Goal: Information Seeking & Learning: Learn about a topic

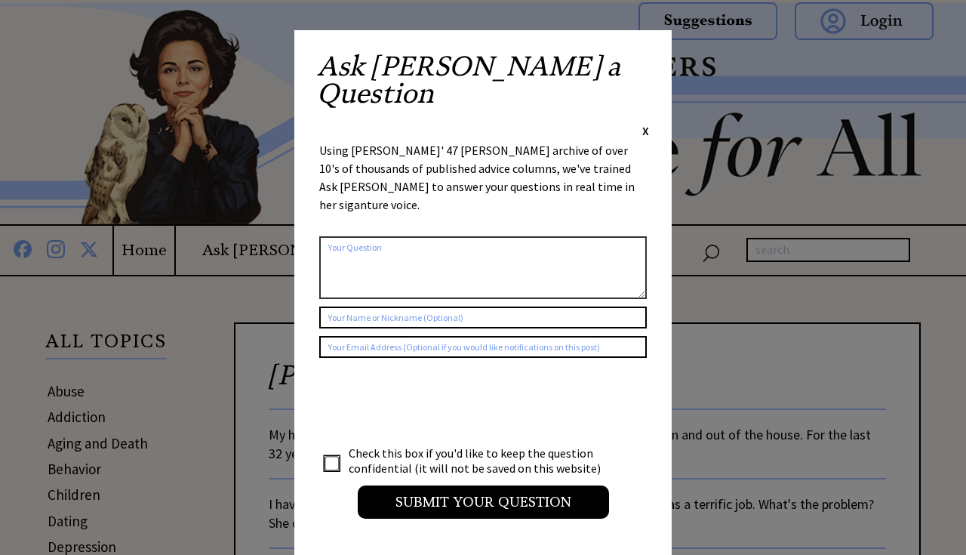
click at [646, 123] on span "X" at bounding box center [645, 130] width 7 height 15
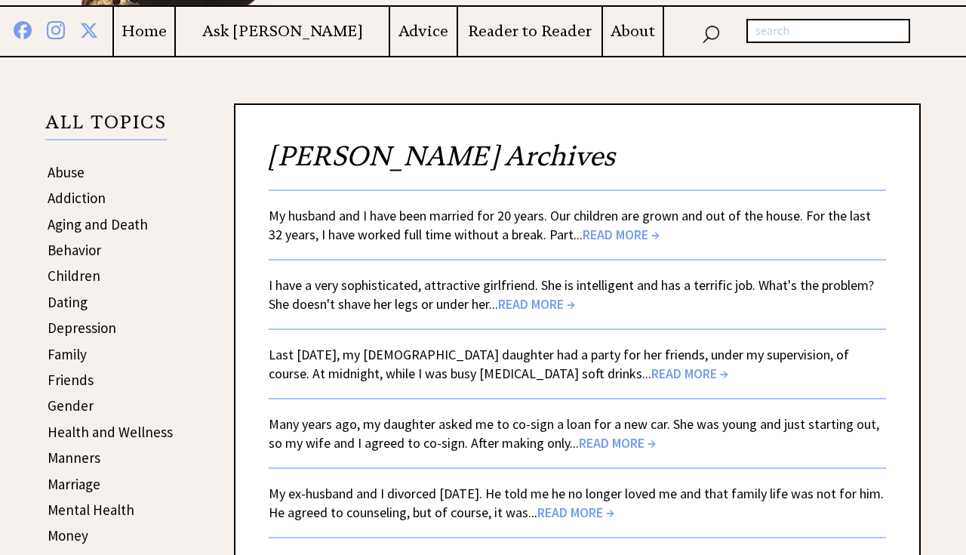
scroll to position [235, 0]
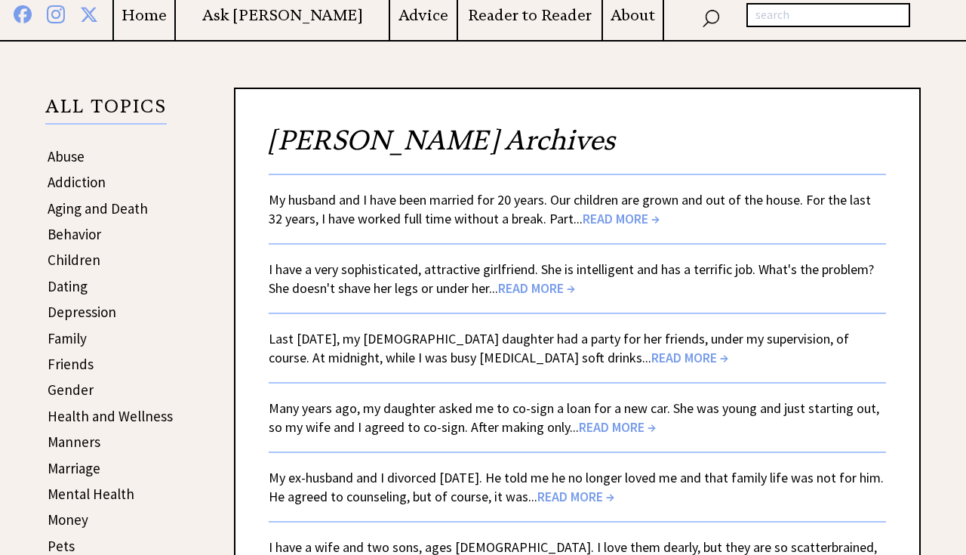
click at [75, 338] on link "Family" at bounding box center [67, 338] width 39 height 18
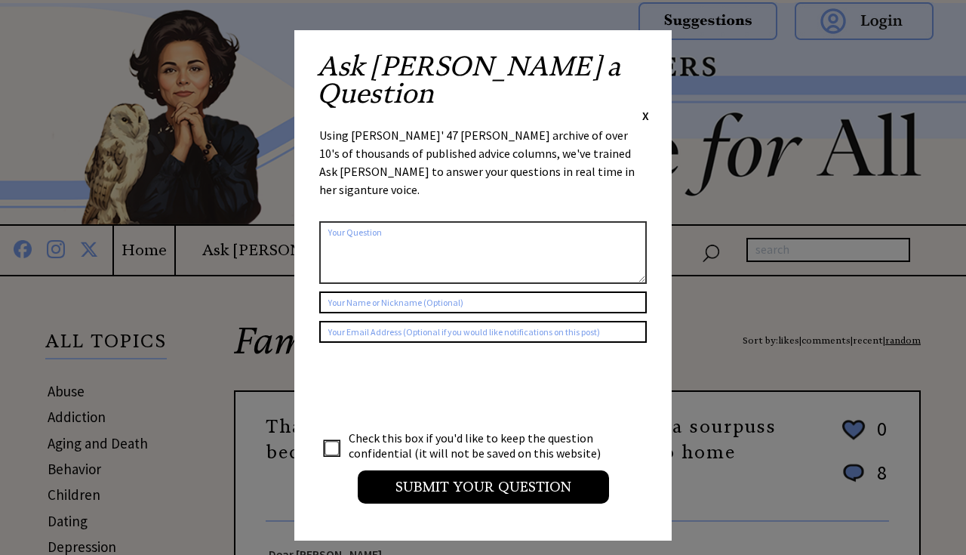
click at [646, 108] on span "X" at bounding box center [645, 115] width 7 height 15
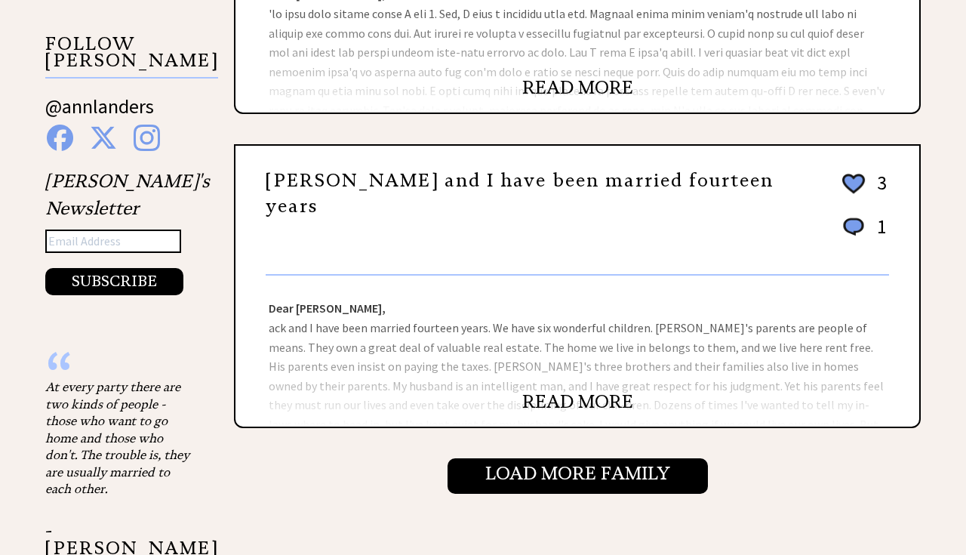
scroll to position [1553, 0]
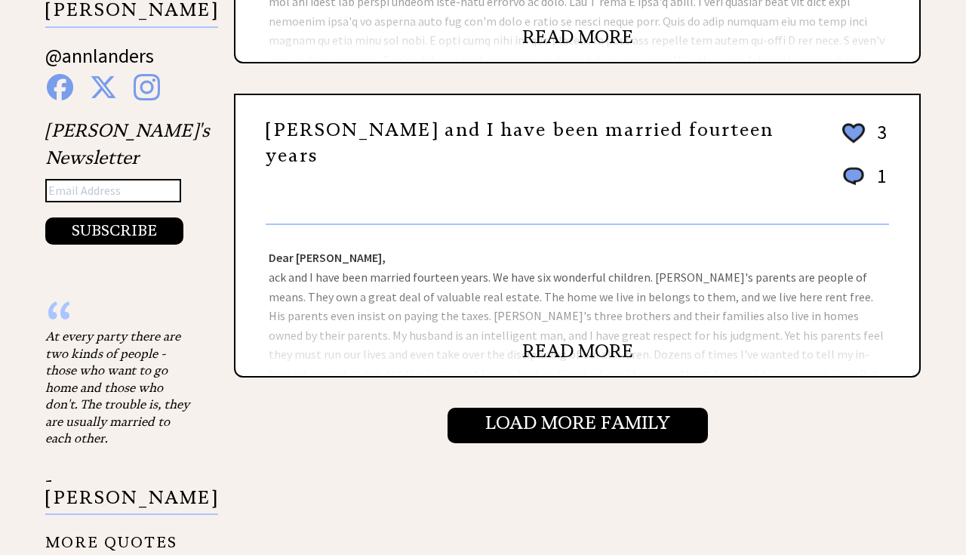
click at [603, 346] on link "READ MORE" at bounding box center [577, 351] width 111 height 23
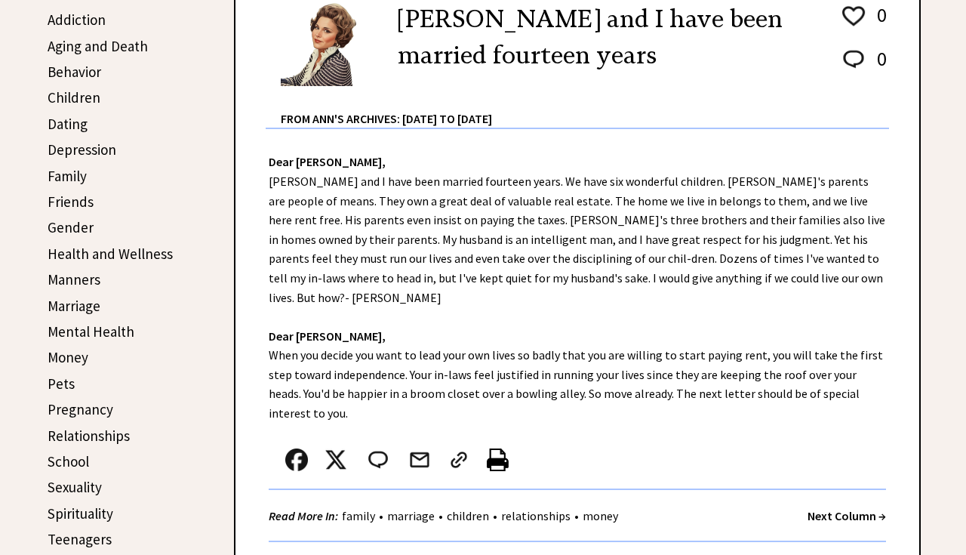
scroll to position [398, 0]
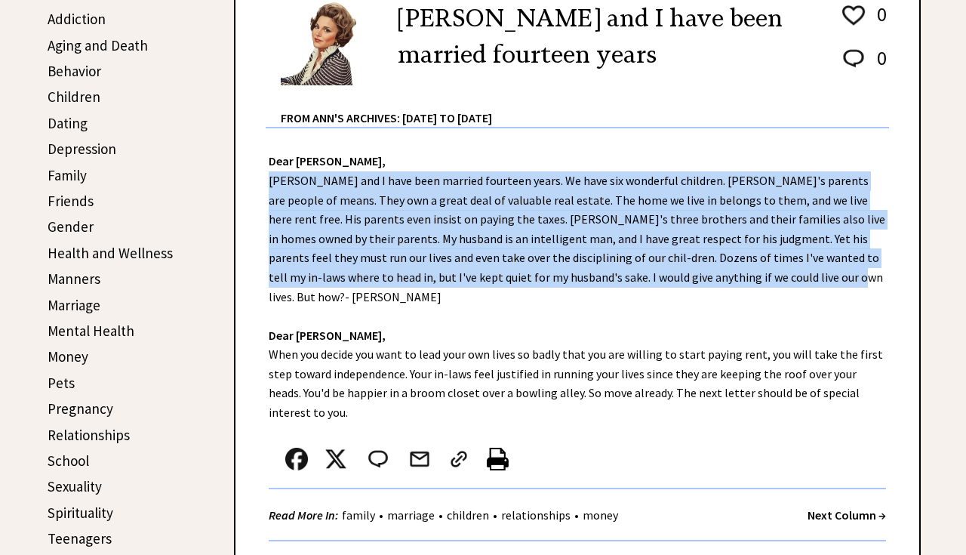
drag, startPoint x: 270, startPoint y: 179, endPoint x: 759, endPoint y: 280, distance: 499.6
click at [759, 280] on div "Dear Ann Landers, Jack and I have been married fourteen years. We have six wond…" at bounding box center [578, 341] width 684 height 427
copy div "Jack and I have been married fourteen years. We have six wonderful children. Ja…"
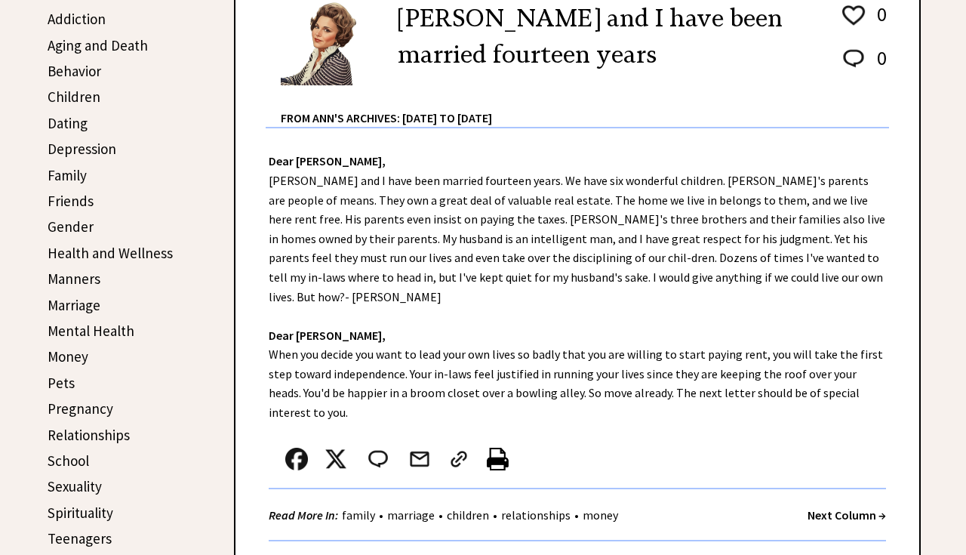
click at [331, 161] on strong "Dear Ann Landers," at bounding box center [327, 160] width 117 height 15
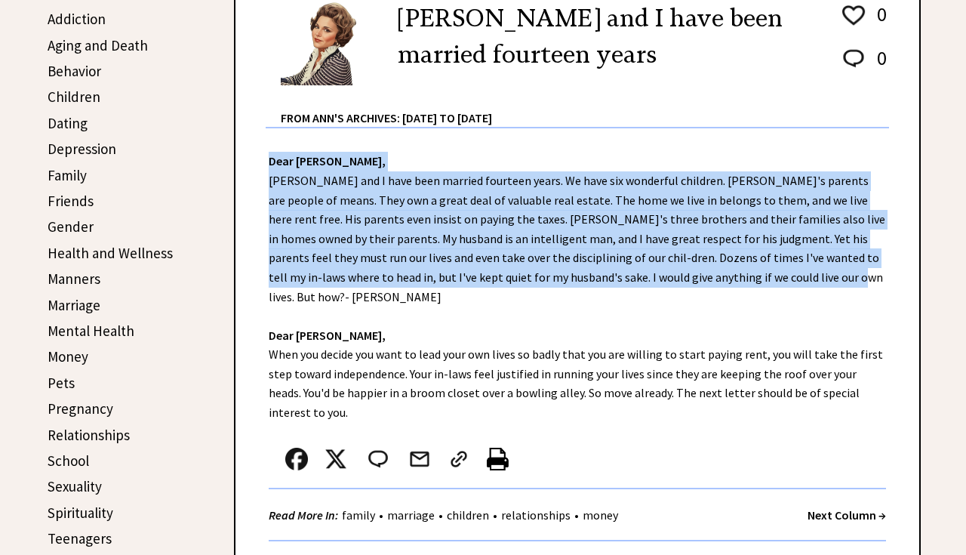
drag, startPoint x: 270, startPoint y: 159, endPoint x: 725, endPoint y: 279, distance: 470.1
click at [725, 279] on div "Dear Ann Landers, Jack and I have been married fourteen years. We have six wond…" at bounding box center [578, 341] width 684 height 427
copy div "Dear Ann Landers, Jack and I have been married fourteen years. We have six wond…"
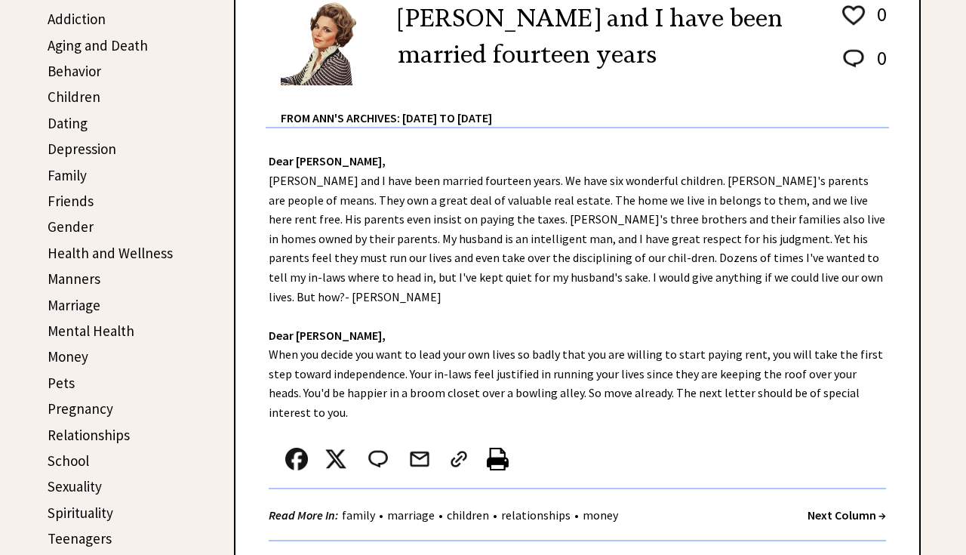
click at [412, 375] on div "Dear Ann Landers, Jack and I have been married fourteen years. We have six wond…" at bounding box center [578, 341] width 684 height 427
drag, startPoint x: 268, startPoint y: 334, endPoint x: 324, endPoint y: 387, distance: 76.9
click at [324, 387] on div "Dear Ann Landers, Jack and I have been married fourteen years. We have six wond…" at bounding box center [578, 341] width 684 height 427
copy div "When you decide you want to lead your own lives so badly that you are willing t…"
click at [670, 308] on div "Dear Ann Landers, Jack and I have been married fourteen years. We have six wond…" at bounding box center [578, 341] width 684 height 427
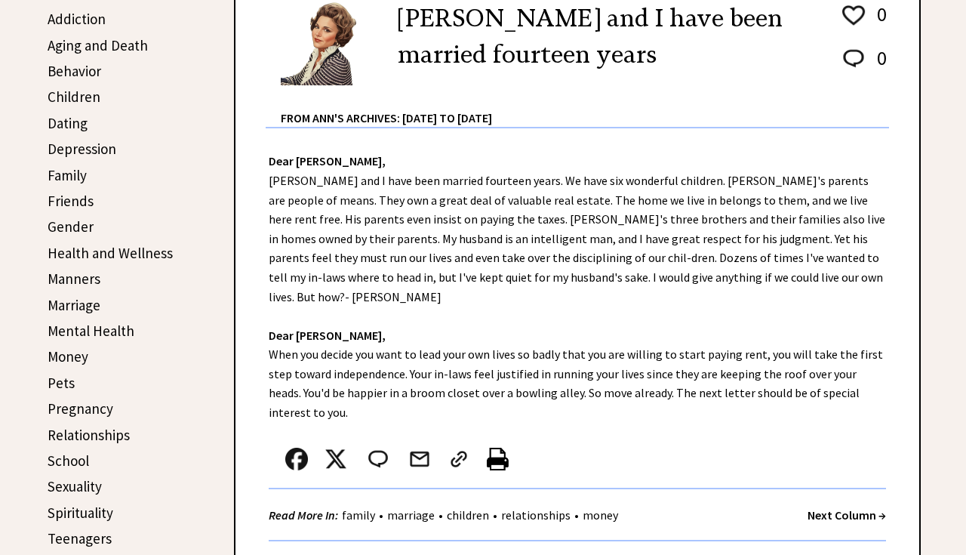
drag, startPoint x: 270, startPoint y: 331, endPoint x: 313, endPoint y: 387, distance: 70.5
click at [313, 387] on div "Dear Ann Landers, Jack and I have been married fourteen years. We have six wond…" at bounding box center [578, 341] width 684 height 427
copy div "When you decide you want to lead your own lives so badly that you are willing t…"
click at [300, 388] on div "Dear Ann Landers, Jack and I have been married fourteen years. We have six wond…" at bounding box center [578, 341] width 684 height 427
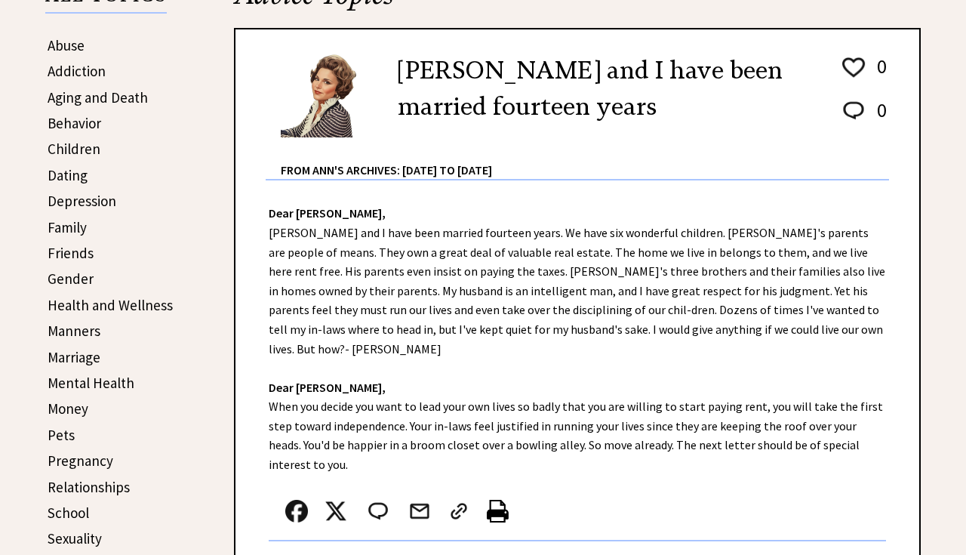
scroll to position [340, 0]
